Goal: Information Seeking & Learning: Learn about a topic

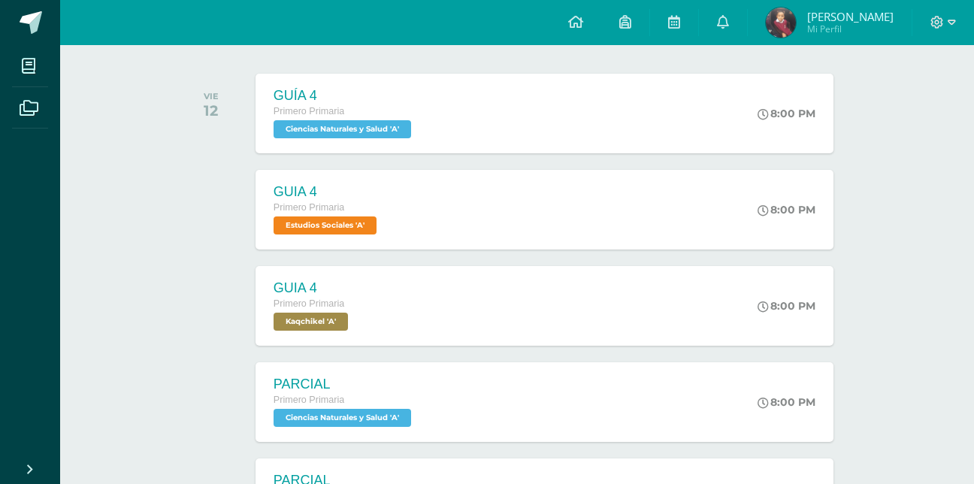
scroll to position [228, 0]
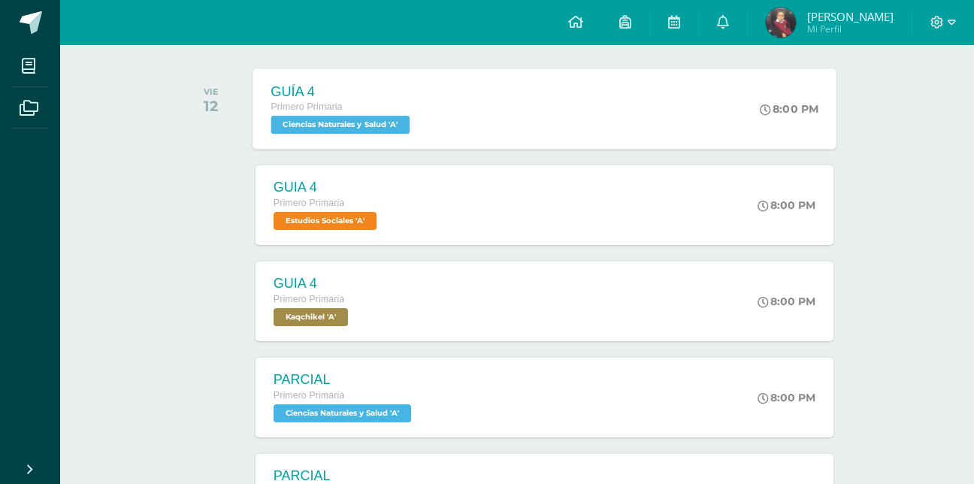
click at [632, 147] on div "GUÍA 4 Primero Primaria Ciencias Naturales y Salud 'A' 8:00 PM GUÍA 4 Ciencias …" at bounding box center [545, 108] width 584 height 80
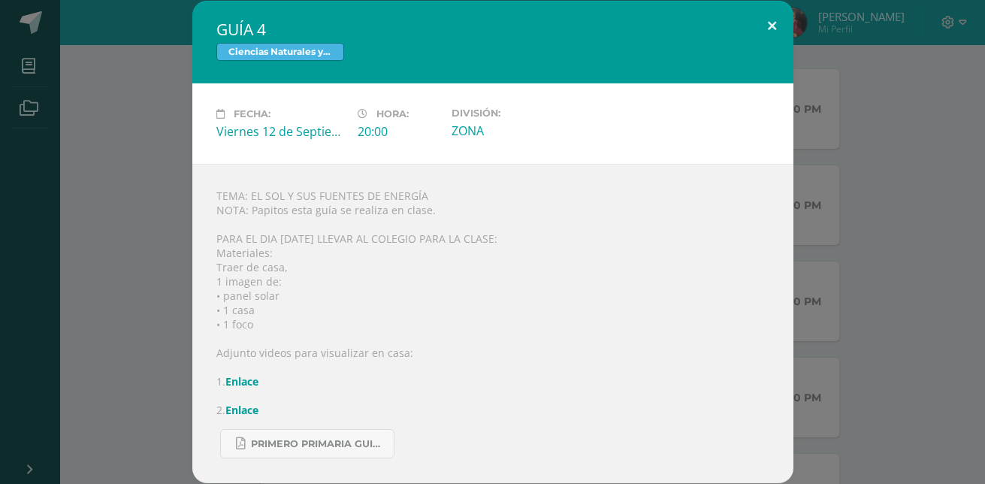
click at [770, 20] on button at bounding box center [772, 26] width 43 height 51
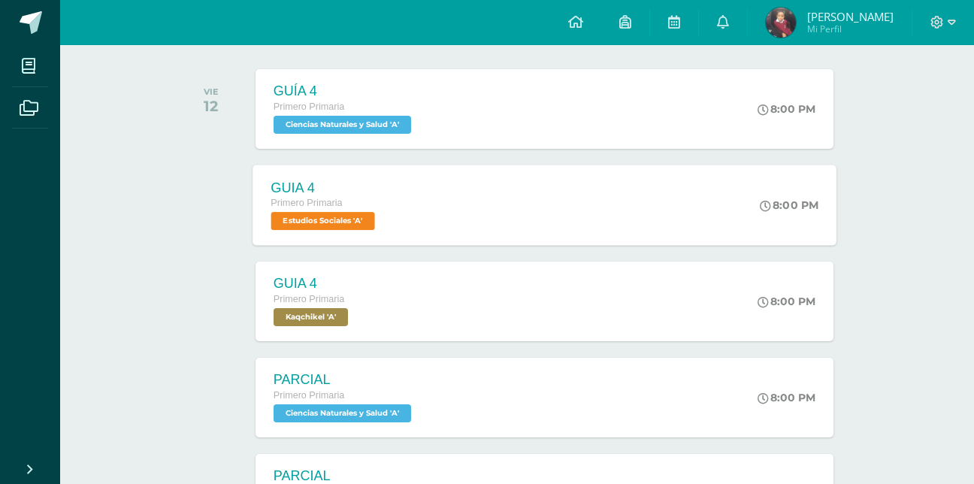
click at [641, 192] on div "GUIA 4 Primero Primaria Estudios Sociales 'A' 8:00 PM GUIA 4 Estudios Sociales …" at bounding box center [545, 205] width 584 height 80
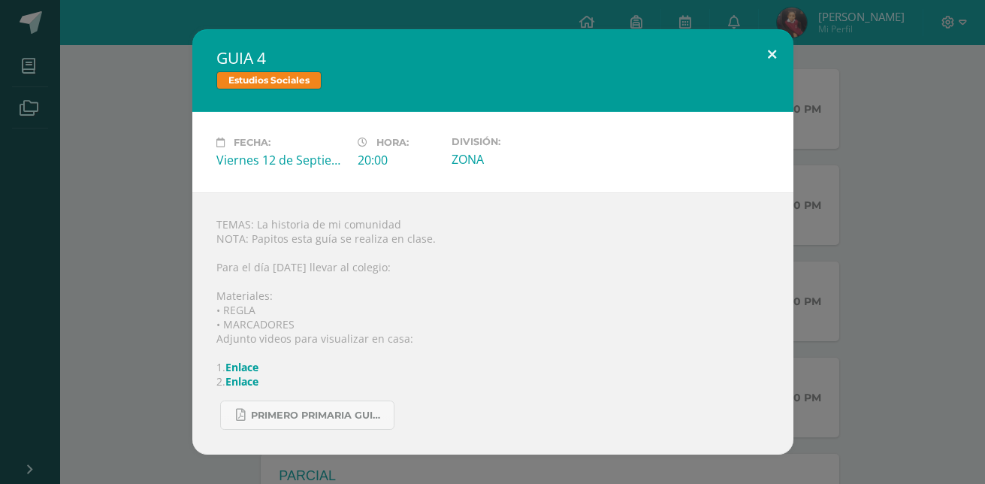
click at [774, 51] on button at bounding box center [772, 54] width 43 height 51
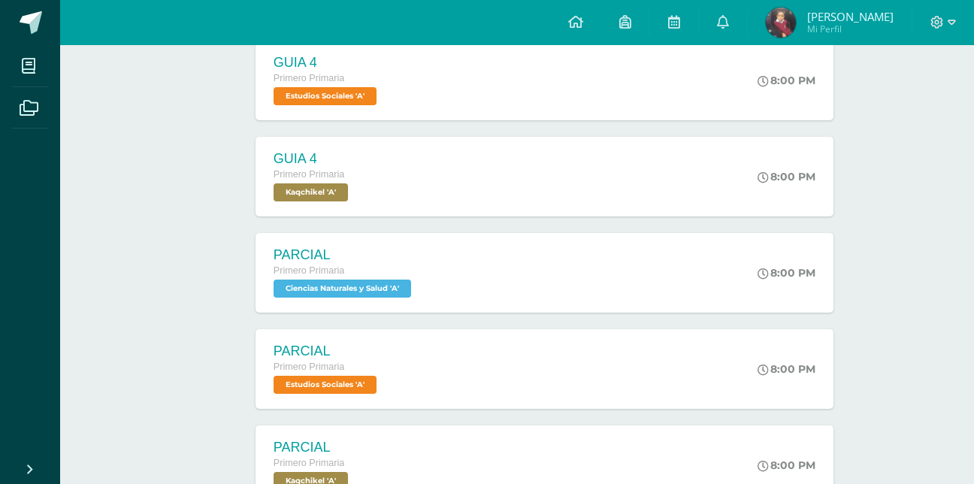
scroll to position [354, 0]
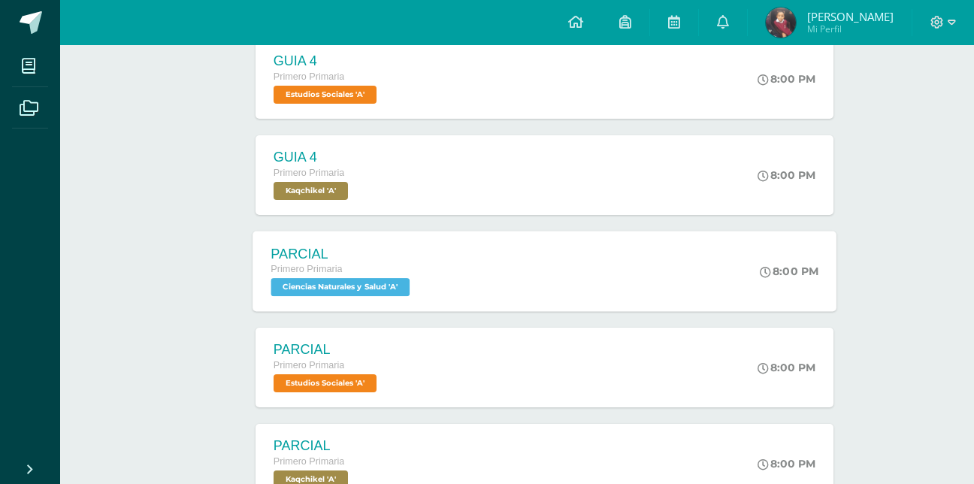
click at [640, 264] on div "PARCIAL Primero Primaria Ciencias Naturales y Salud 'A' 8:00 PM PARCIAL Ciencia…" at bounding box center [545, 271] width 584 height 80
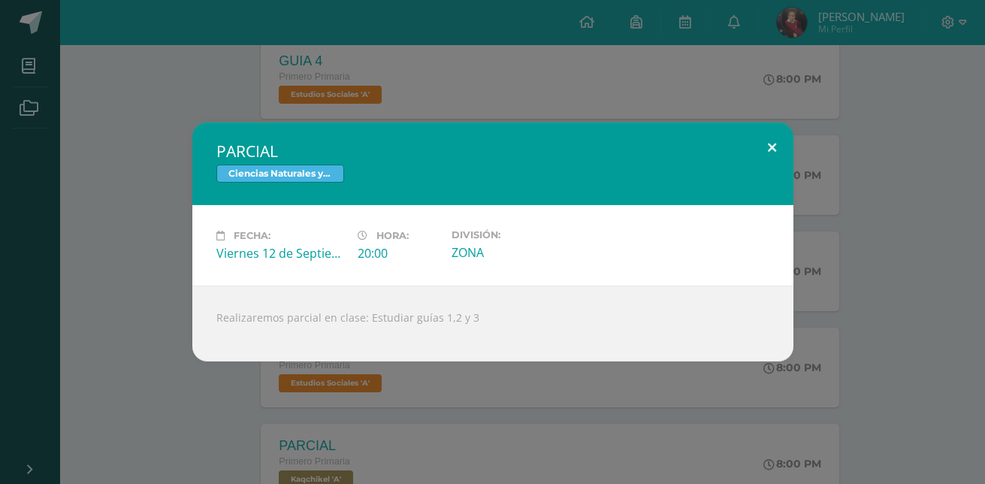
click at [774, 144] on button at bounding box center [772, 148] width 43 height 51
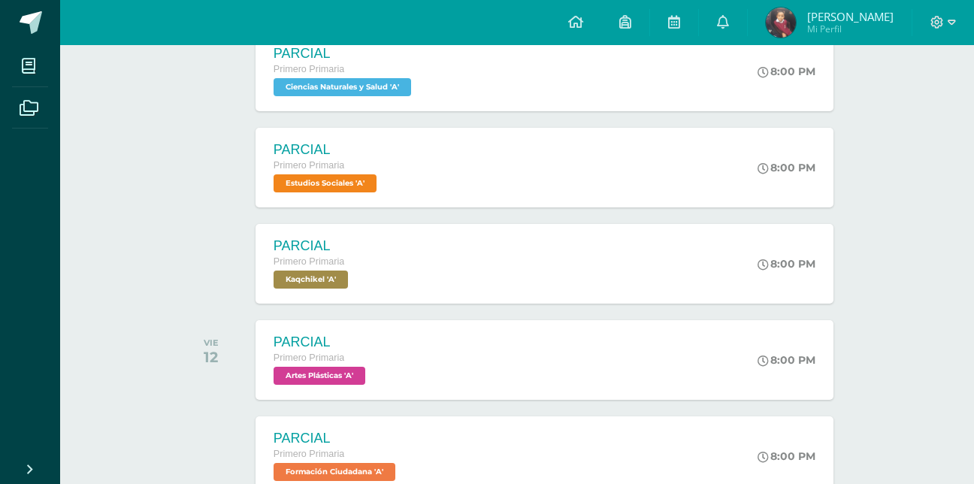
scroll to position [639, 0]
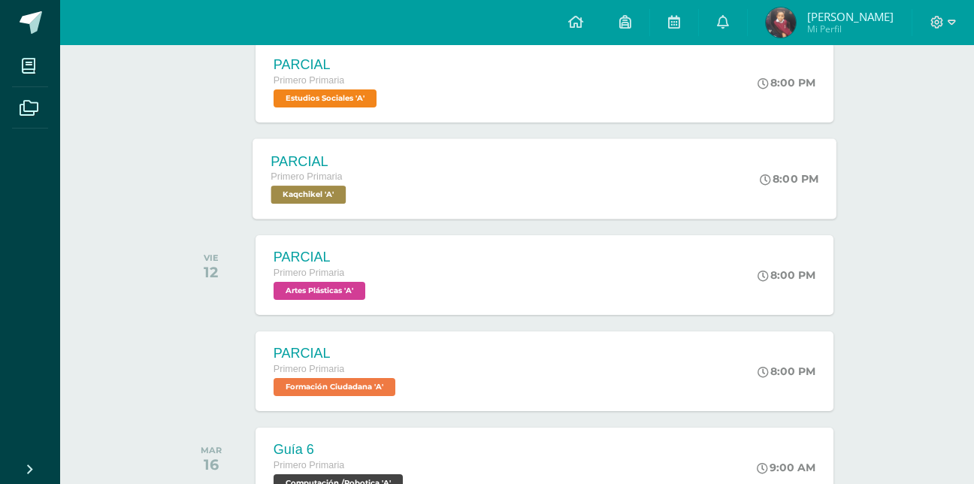
click at [566, 182] on div "PARCIAL Primero Primaria Kaqchikel 'A' 8:00 PM PARCIAL [GEOGRAPHIC_DATA] Cargan…" at bounding box center [545, 178] width 584 height 80
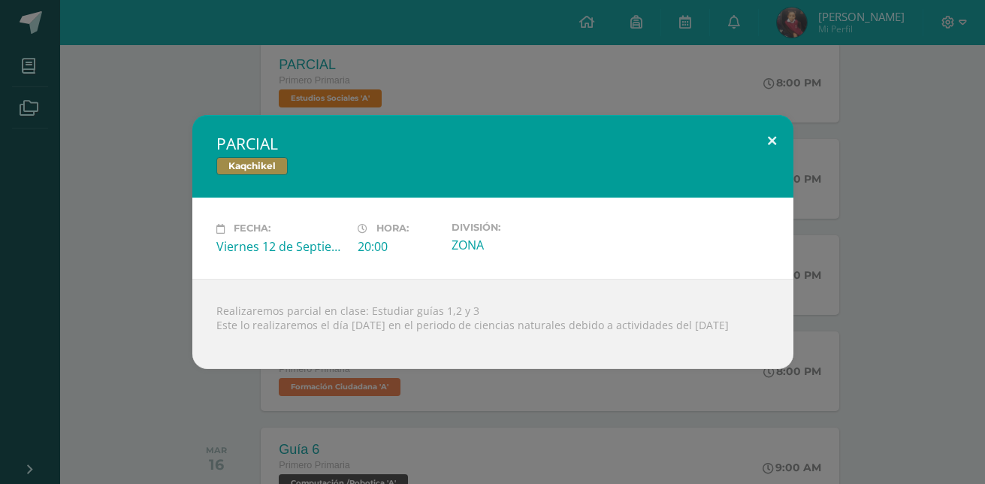
click at [770, 133] on button at bounding box center [772, 140] width 43 height 51
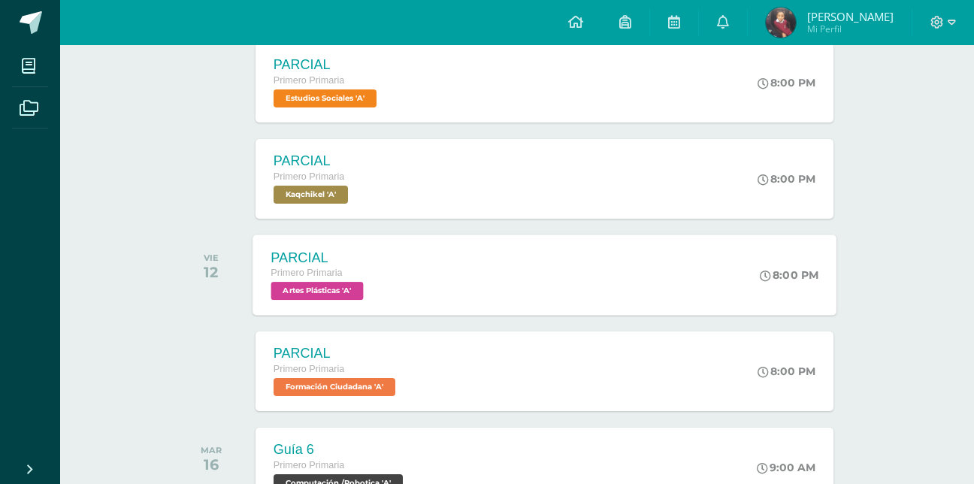
click at [644, 277] on div "PARCIAL Primero Primaria Artes Plásticas 'A' 8:00 PM PARCIAL Artes Plásticas Ca…" at bounding box center [545, 275] width 584 height 80
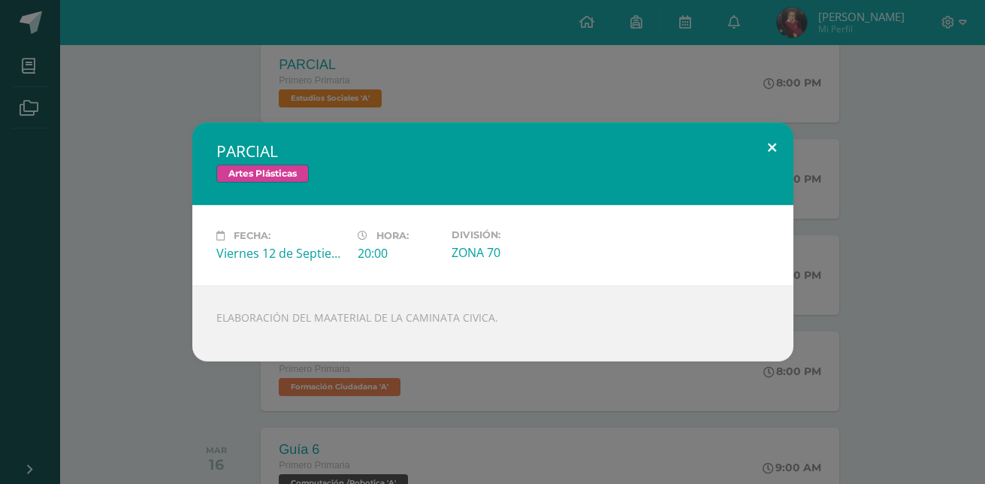
click at [775, 148] on button at bounding box center [772, 148] width 43 height 51
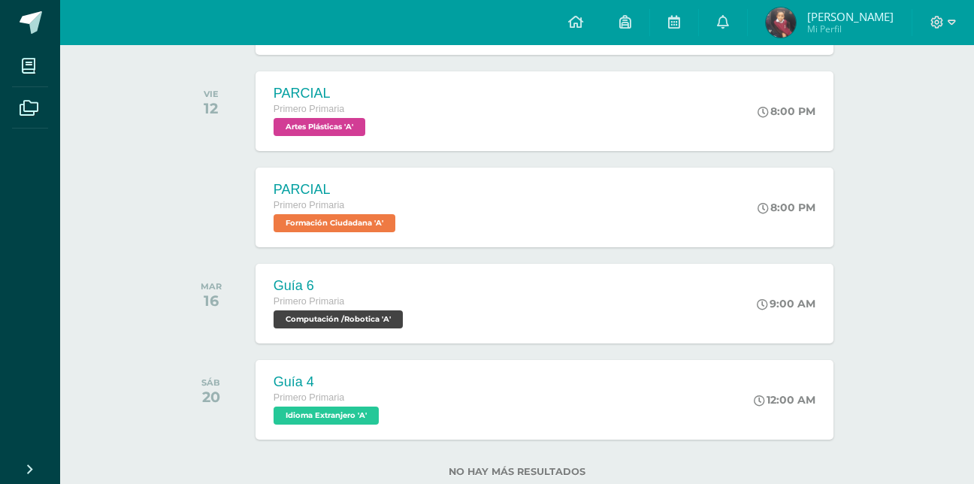
scroll to position [844, 0]
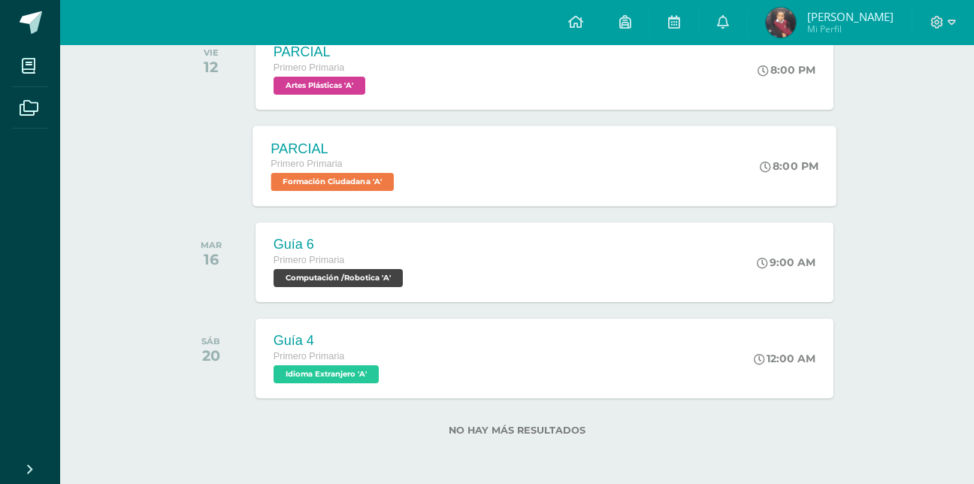
click at [585, 162] on div "PARCIAL Primero Primaria Formación Ciudadana 'A' 8:00 PM PARCIAL Formación Ciud…" at bounding box center [545, 166] width 584 height 80
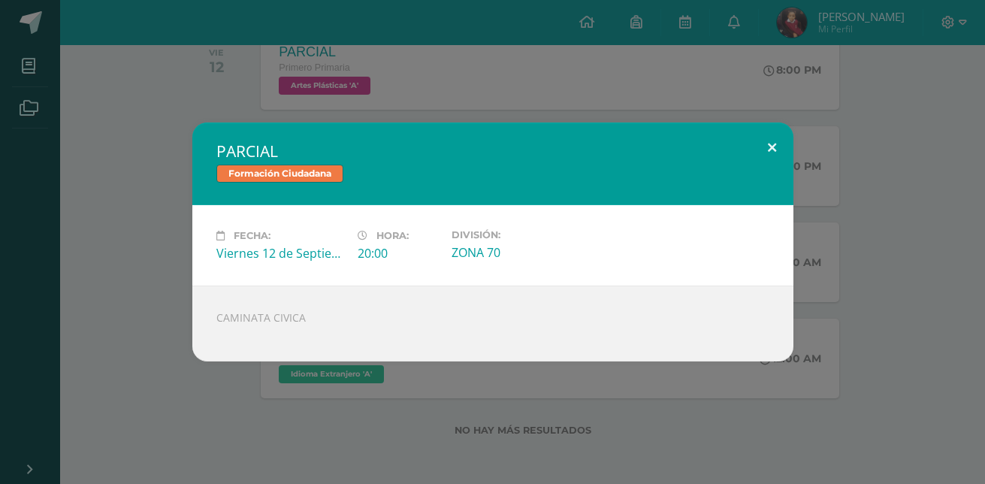
click at [780, 151] on button at bounding box center [772, 148] width 43 height 51
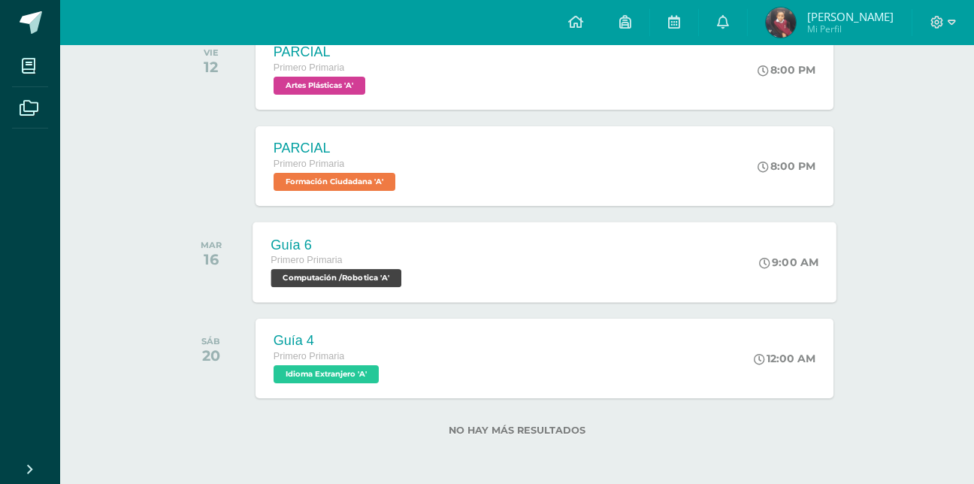
click at [710, 256] on div "Guía 6 Primero Primaria Computación /Robotica 'A' 9:00 AM Guía 6 Computación /R…" at bounding box center [545, 262] width 584 height 80
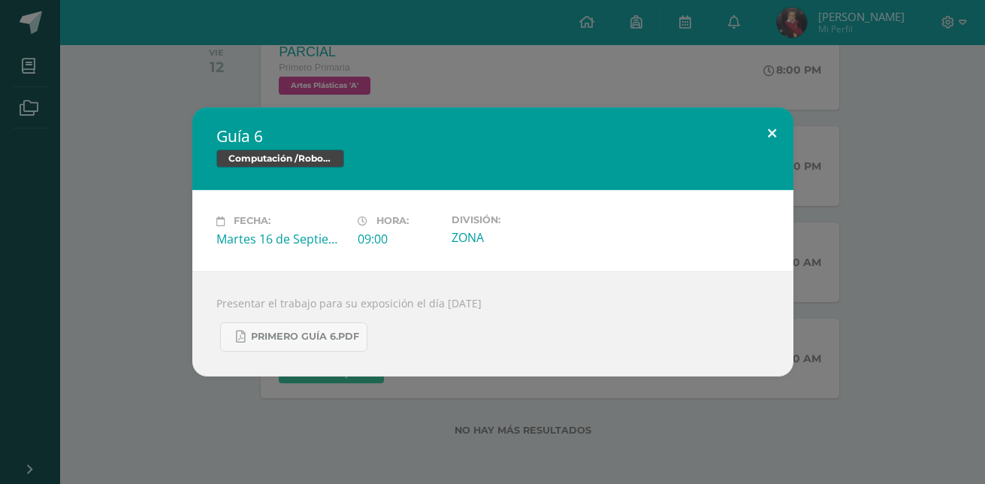
click at [772, 128] on button at bounding box center [772, 132] width 43 height 51
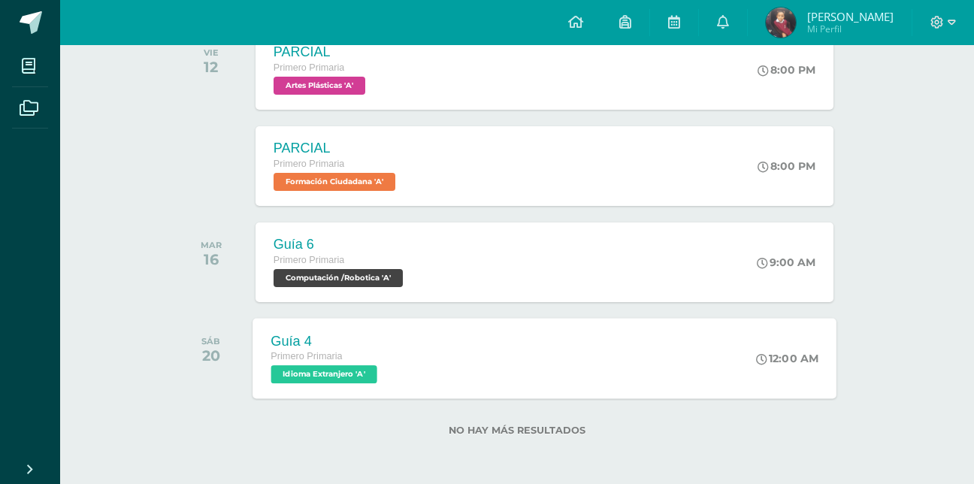
click at [628, 349] on div "Guía 4 Primero Primaria Idioma Extranjero 'A' 12:00 AM Guía 4 Idioma Extranjero…" at bounding box center [545, 358] width 584 height 80
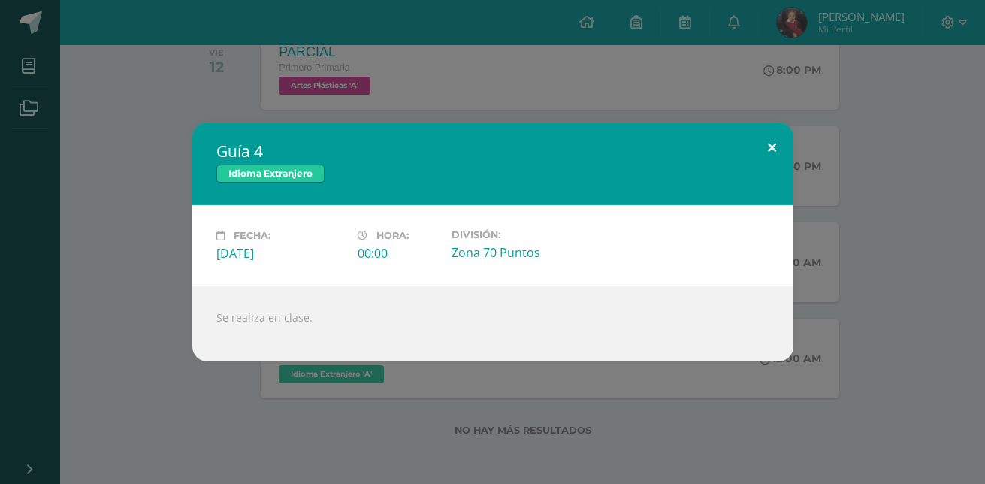
click at [768, 145] on button at bounding box center [772, 148] width 43 height 51
